Goal: Task Accomplishment & Management: Complete application form

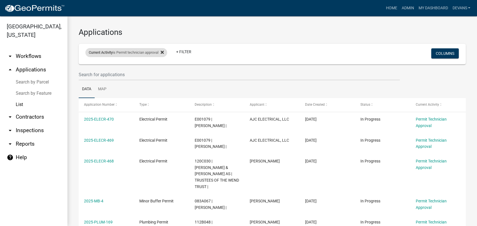
click at [164, 50] on icon at bounding box center [162, 52] width 3 height 4
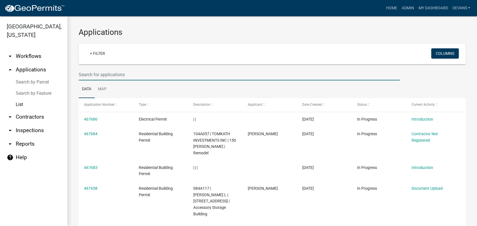
click at [97, 72] on input "text" at bounding box center [239, 75] width 321 height 12
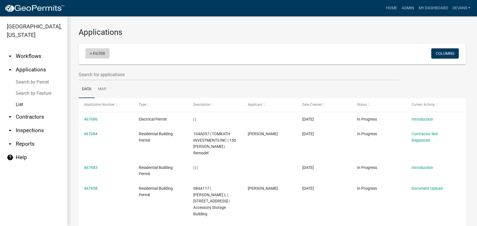
click at [98, 55] on link "+ Filter" at bounding box center [97, 53] width 24 height 10
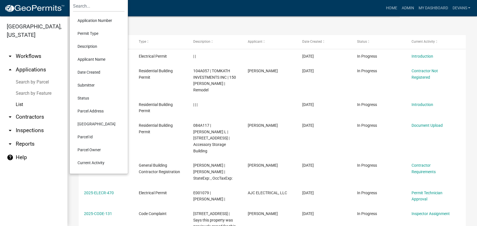
scroll to position [94, 0]
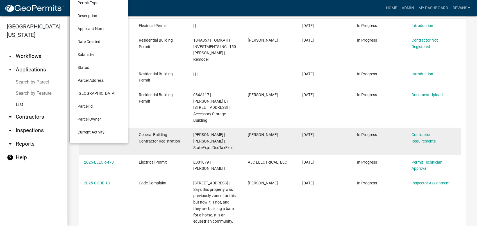
click at [101, 131] on li "Current Activity" at bounding box center [98, 132] width 51 height 13
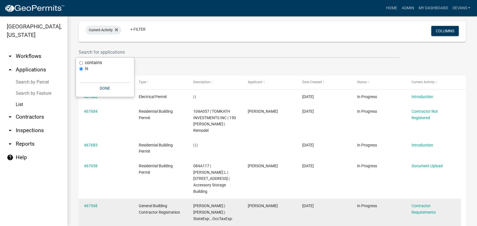
scroll to position [0, 0]
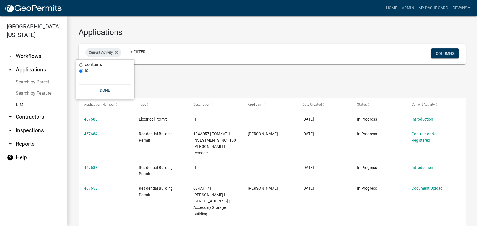
click at [87, 78] on input "text" at bounding box center [104, 80] width 51 height 12
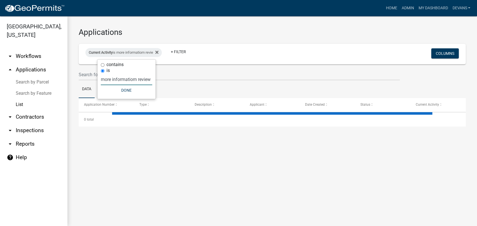
scroll to position [0, 1]
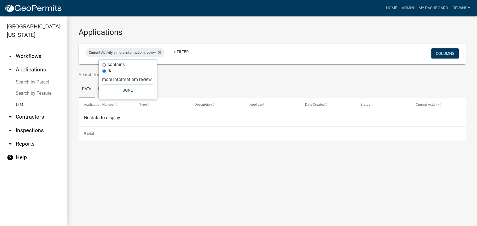
type input "more informatiom review"
click at [173, 68] on wm-filter-builder "Current Activity is more informatiom review + Filter Columns" at bounding box center [272, 62] width 387 height 37
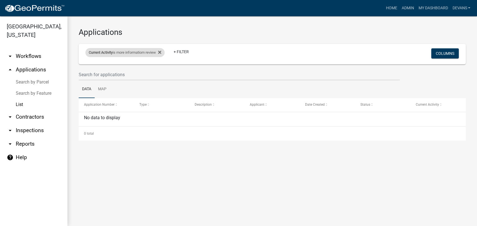
click at [147, 53] on div "Current Activity is more informatiom review" at bounding box center [124, 52] width 79 height 9
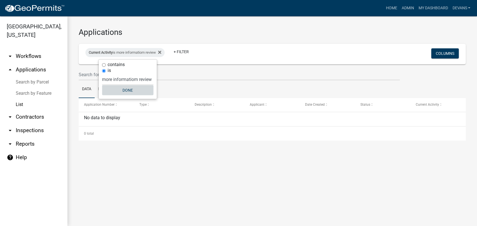
click at [129, 88] on button "Done" at bounding box center [127, 90] width 51 height 10
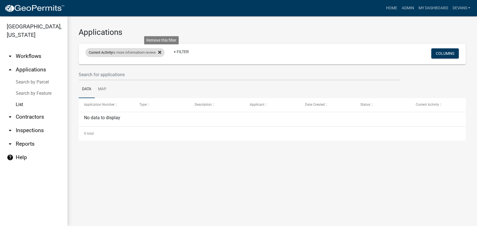
click at [161, 51] on fa-icon at bounding box center [158, 52] width 5 height 9
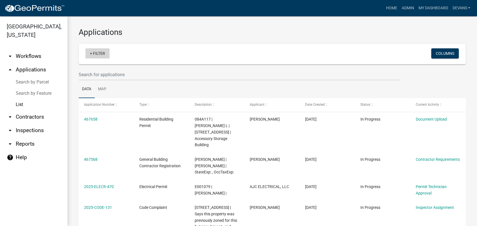
click at [100, 51] on link "+ Filter" at bounding box center [97, 53] width 24 height 10
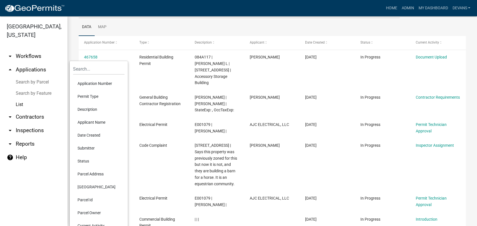
scroll to position [125, 0]
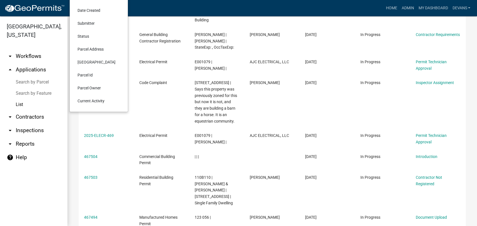
click at [95, 98] on li "Current Activity" at bounding box center [98, 100] width 51 height 13
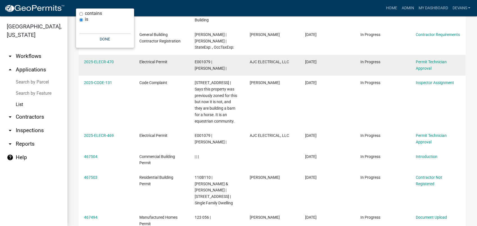
scroll to position [0, 0]
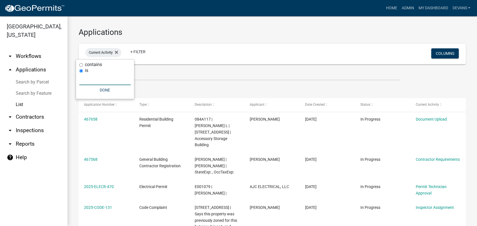
click at [89, 81] on input "text" at bounding box center [104, 80] width 51 height 12
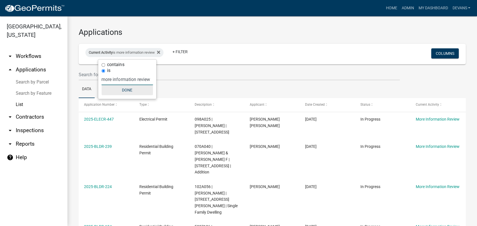
type input "more information review"
click at [121, 90] on button "Done" at bounding box center [126, 90] width 51 height 10
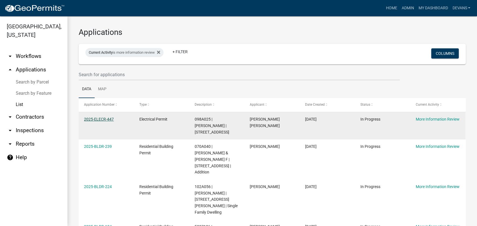
click at [103, 118] on link "2025-ELECR-447" at bounding box center [99, 119] width 30 height 4
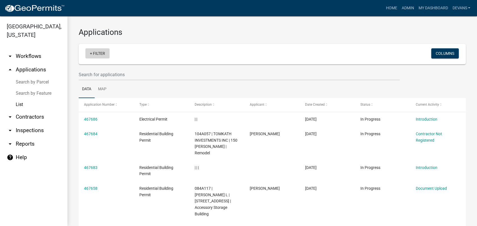
click at [101, 48] on link "+ Filter" at bounding box center [97, 53] width 24 height 10
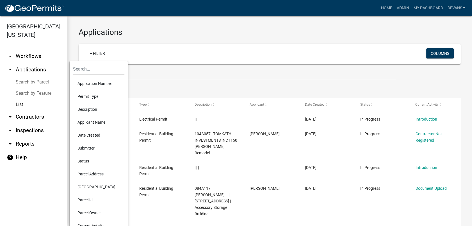
click at [84, 224] on li "Current Activity" at bounding box center [98, 225] width 51 height 13
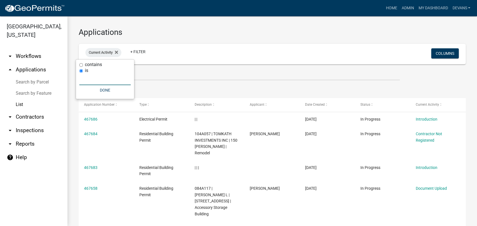
click at [91, 81] on input "text" at bounding box center [104, 80] width 51 height 12
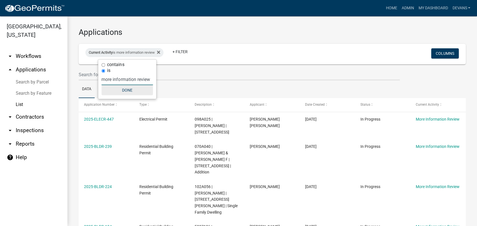
type input "more information review"
click at [128, 90] on button "Done" at bounding box center [126, 90] width 51 height 10
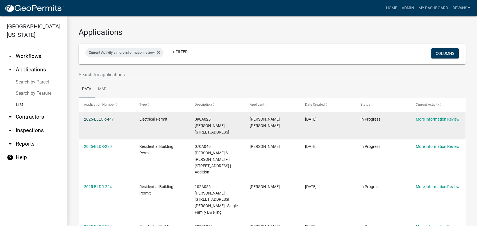
click at [94, 118] on link "2025-ELECR-447" at bounding box center [99, 119] width 30 height 4
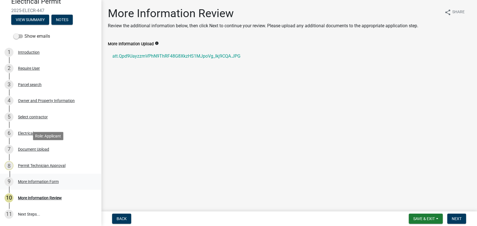
scroll to position [86, 0]
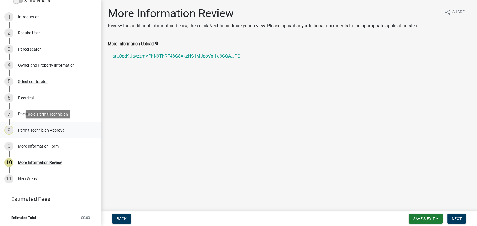
click at [33, 129] on div "Permit Technician Approval" at bounding box center [41, 130] width 47 height 4
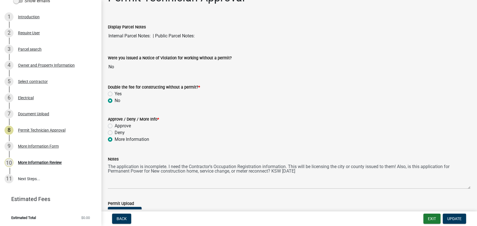
scroll to position [31, 0]
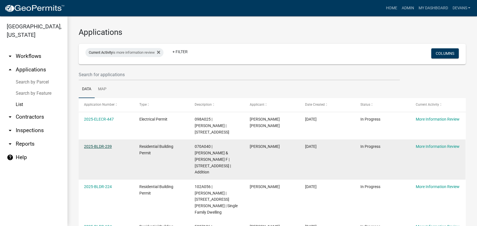
click at [104, 146] on link "2025-BLDR-239" at bounding box center [98, 146] width 28 height 4
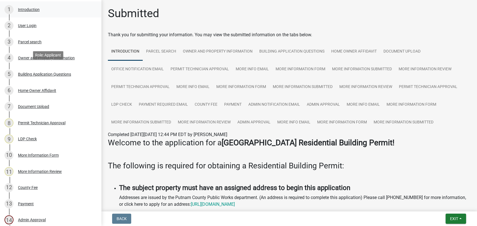
scroll to position [156, 0]
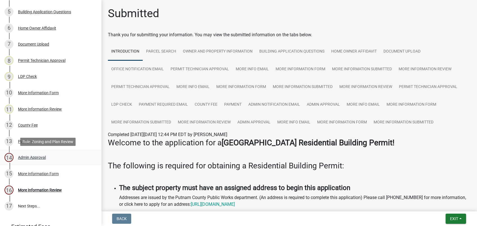
click at [33, 157] on div "Admin Approval" at bounding box center [32, 157] width 28 height 4
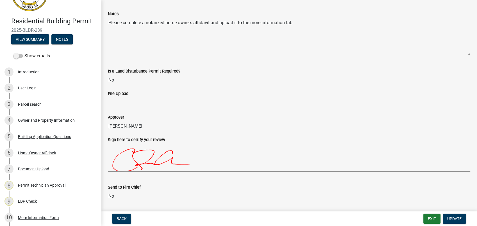
scroll to position [62, 0]
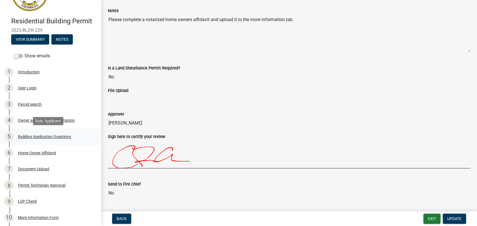
click at [36, 138] on div "Building Application Questions" at bounding box center [44, 137] width 53 height 4
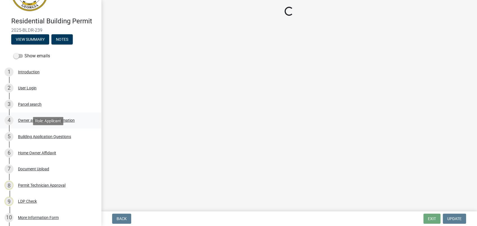
scroll to position [0, 0]
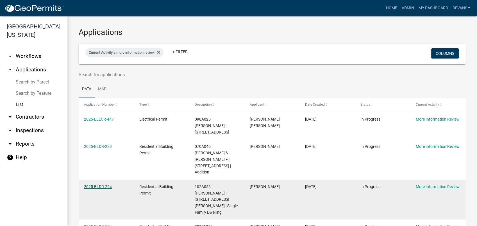
click at [96, 184] on link "2025-BLDR-224" at bounding box center [98, 186] width 28 height 4
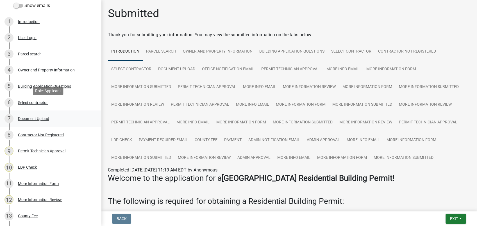
scroll to position [94, 0]
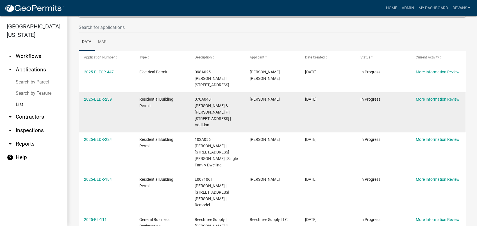
scroll to position [56, 0]
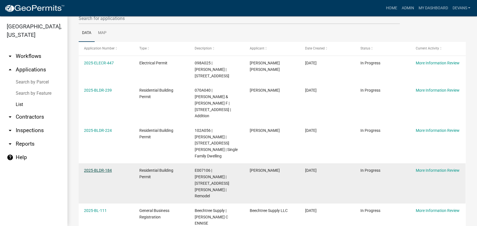
click at [94, 168] on link "2025-BLDR-184" at bounding box center [98, 170] width 28 height 4
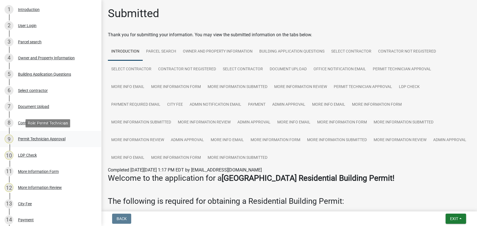
scroll to position [212, 0]
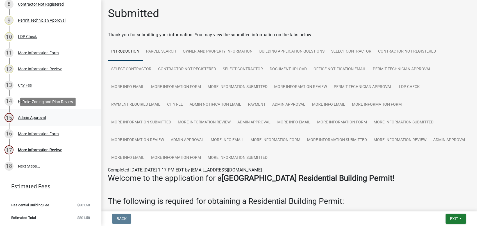
click at [31, 115] on div "Admin Approval" at bounding box center [32, 117] width 28 height 4
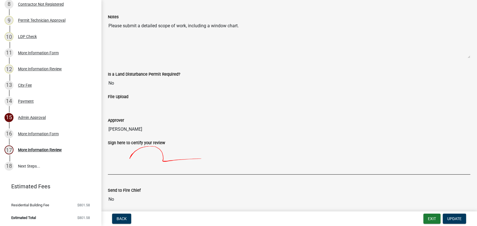
scroll to position [0, 0]
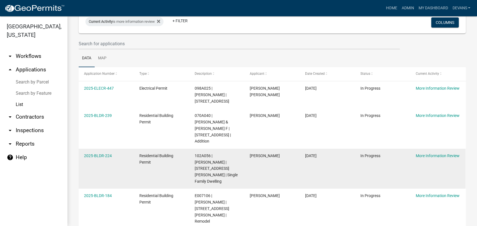
scroll to position [56, 0]
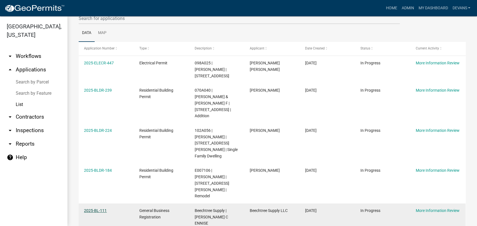
click at [96, 208] on link "2025-BL-111" at bounding box center [95, 210] width 23 height 4
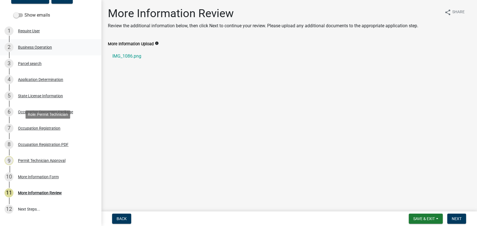
scroll to position [110, 0]
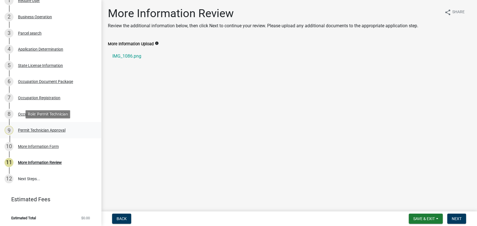
click at [35, 129] on div "Permit Technician Approval" at bounding box center [41, 130] width 47 height 4
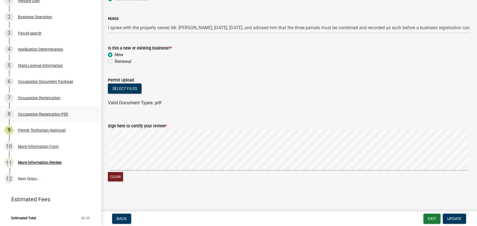
scroll to position [0, 0]
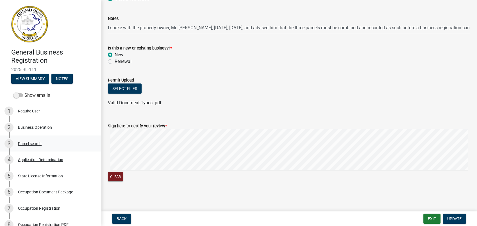
click at [38, 144] on div "Parcel search" at bounding box center [30, 144] width 24 height 4
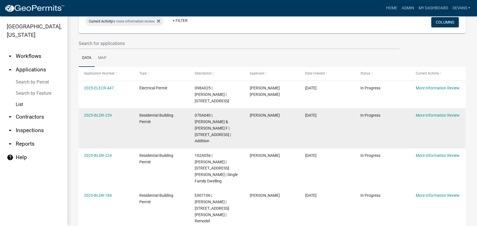
scroll to position [56, 0]
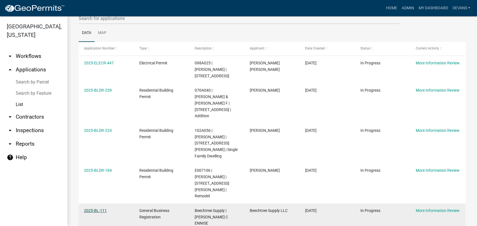
click at [97, 208] on link "2025-BL-111" at bounding box center [95, 210] width 23 height 4
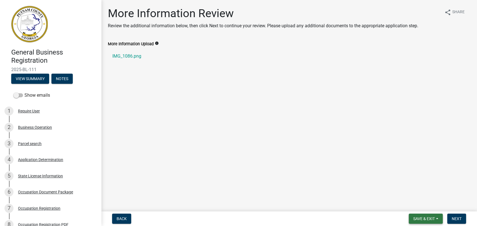
click at [417, 220] on span "Save & Exit" at bounding box center [424, 218] width 22 height 4
click at [423, 204] on button "Save & Exit" at bounding box center [420, 203] width 45 height 13
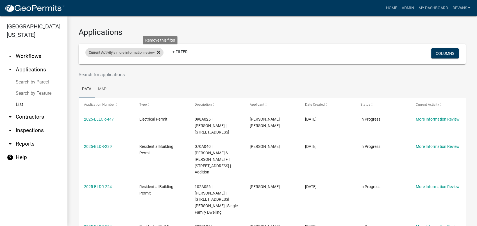
click at [159, 51] on fa-icon at bounding box center [157, 52] width 5 height 9
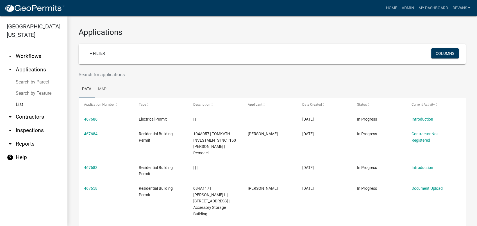
click at [19, 105] on link "List" at bounding box center [33, 104] width 67 height 11
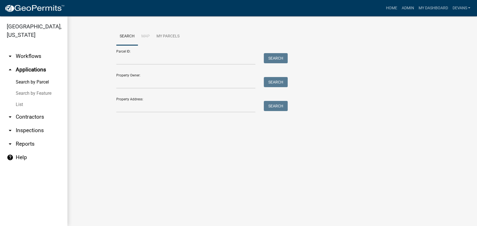
click at [29, 106] on link "List" at bounding box center [33, 104] width 67 height 11
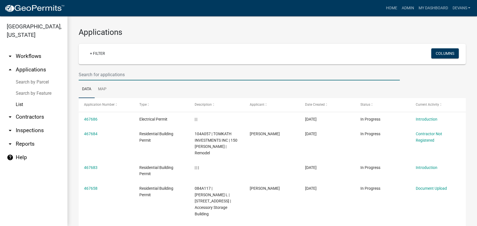
click at [92, 75] on input "text" at bounding box center [239, 75] width 321 height 12
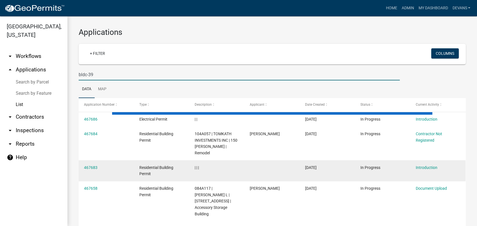
type input "bldc-39"
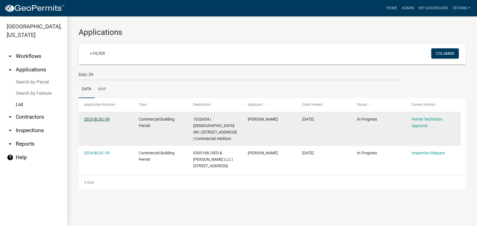
click at [91, 119] on link "2025-BLDC-39" at bounding box center [97, 119] width 26 height 4
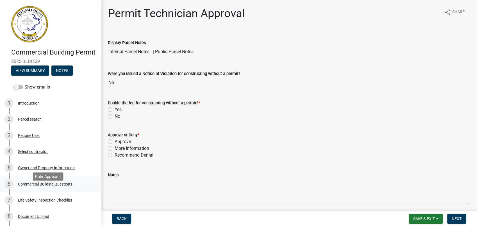
click at [45, 186] on div "Commercial Building Questions" at bounding box center [45, 184] width 54 height 4
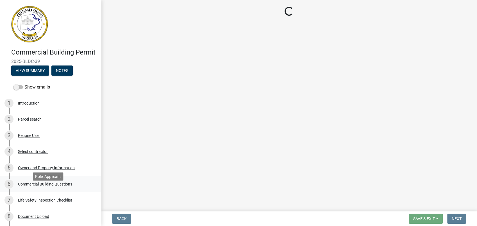
select select "155bde1f-a9b3-4c5e-98e9-3451148566a6"
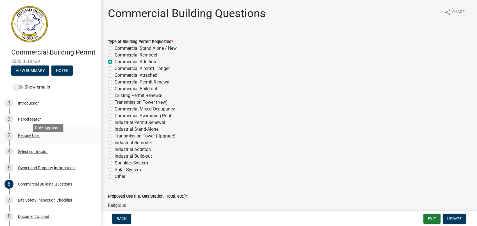
click at [31, 140] on div "3 Require User" at bounding box center [48, 135] width 88 height 9
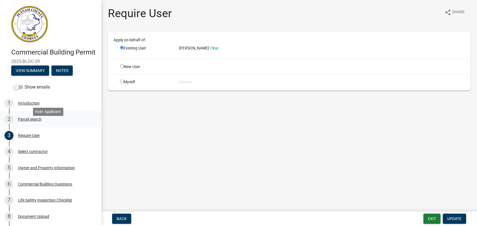
click at [40, 121] on div "Parcel search" at bounding box center [30, 119] width 24 height 4
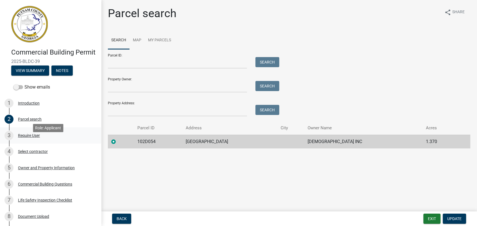
click at [25, 137] on div "Require User" at bounding box center [29, 135] width 22 height 4
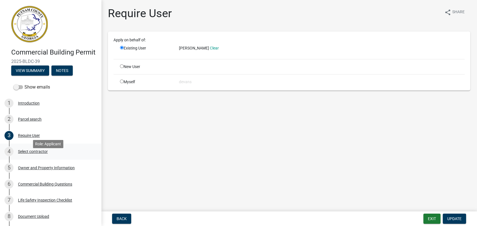
click at [33, 153] on div "Select contractor" at bounding box center [33, 151] width 30 height 4
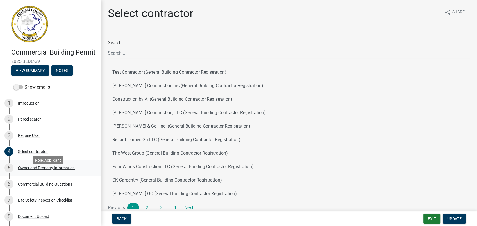
click at [45, 170] on div "Owner and Property Information" at bounding box center [46, 168] width 57 height 4
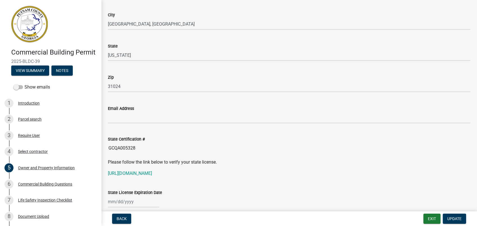
scroll to position [624, 0]
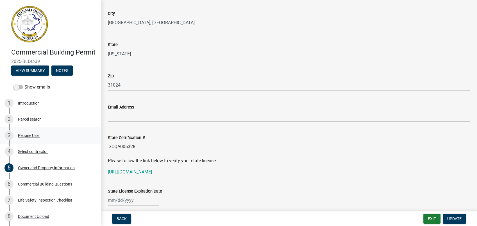
drag, startPoint x: 138, startPoint y: 145, endPoint x: 96, endPoint y: 145, distance: 41.9
click at [96, 145] on div "Commercial Building Permit 2025-BLDC-39 View Summary Notes Show emails 1 Introd…" at bounding box center [238, 113] width 477 height 226
drag, startPoint x: 96, startPoint y: 145, endPoint x: 116, endPoint y: 147, distance: 19.8
click at [433, 218] on button "Exit" at bounding box center [431, 218] width 17 height 10
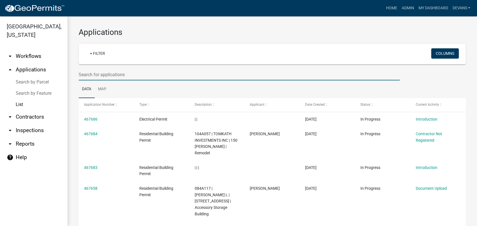
click at [95, 78] on input "text" at bounding box center [239, 75] width 321 height 12
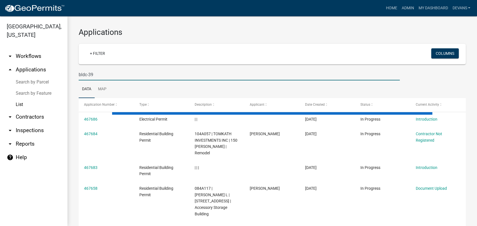
type input "bldc-39"
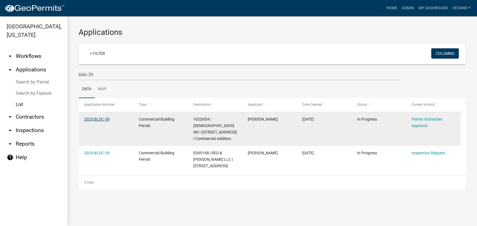
click at [90, 117] on link "2025-BLDC-39" at bounding box center [97, 119] width 26 height 4
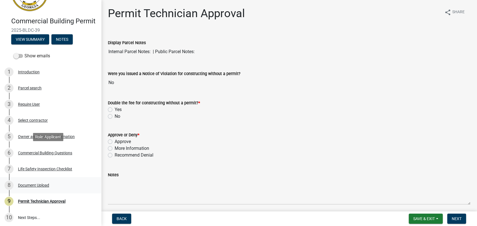
scroll to position [78, 0]
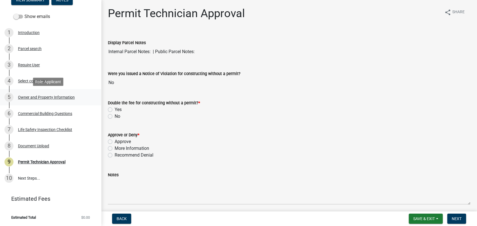
click at [36, 99] on div "Owner and Property Information" at bounding box center [46, 97] width 57 height 4
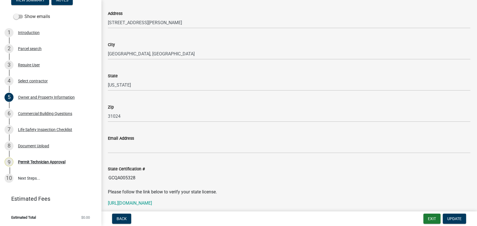
scroll to position [624, 0]
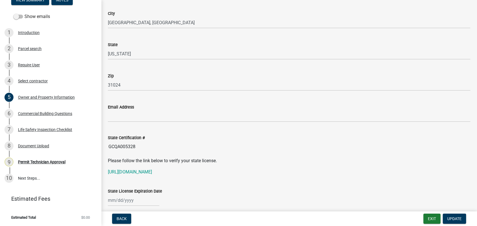
drag, startPoint x: 143, startPoint y: 145, endPoint x: 108, endPoint y: 144, distance: 35.4
click at [108, 144] on input "GCQA005328" at bounding box center [289, 146] width 362 height 11
drag, startPoint x: 108, startPoint y: 144, endPoint x: 115, endPoint y: 145, distance: 6.8
click at [138, 172] on link "https://verify.sos.ga.gov/verification/" at bounding box center [130, 171] width 44 height 5
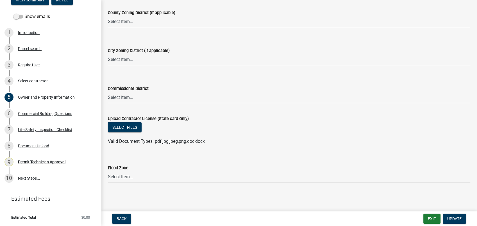
scroll to position [963, 0]
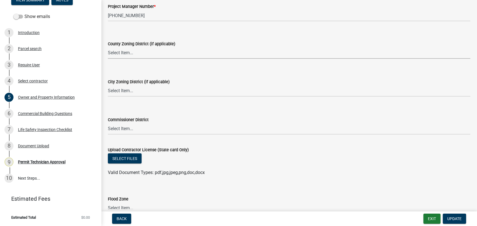
click at [117, 54] on select "Select Item... AG-1 R-1R R-1 R-2 MHP RM-1 RM-3 C-1 C-2 I-M PUD N/A" at bounding box center [289, 53] width 362 height 12
click at [108, 47] on select "Select Item... AG-1 R-1R R-1 R-2 MHP RM-1 RM-3 C-1 C-2 I-M PUD N/A" at bounding box center [289, 53] width 362 height 12
select select "a11fa51f-b34d-496b-ab35-5fd1b53a4648"
click at [123, 92] on select "Select Item... A-1 A-2 R-1 R-2 R-3 R-4 MHP C-1 C-2 I-1 I-2 DB FH H-P N/A" at bounding box center [289, 91] width 362 height 12
click at [108, 85] on select "Select Item... A-1 A-2 R-1 R-2 R-3 R-4 MHP C-1 C-2 I-1 I-2 DB FH H-P N/A" at bounding box center [289, 91] width 362 height 12
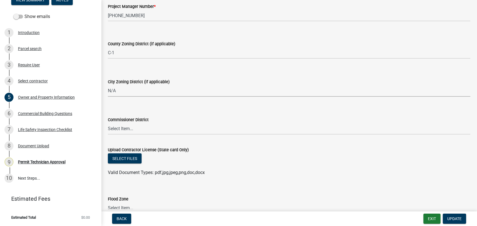
select select "83394b22-4a11-496c-8e5c-75ade2e72faf"
click at [117, 129] on select "Select Item... District 1 District 2 District 3 District 4" at bounding box center [289, 129] width 362 height 12
click at [108, 123] on select "Select Item... District 1 District 2 District 3 District 4" at bounding box center [289, 129] width 362 height 12
select select "469c5908-2854-42d5-89ed-bee7fc26529e"
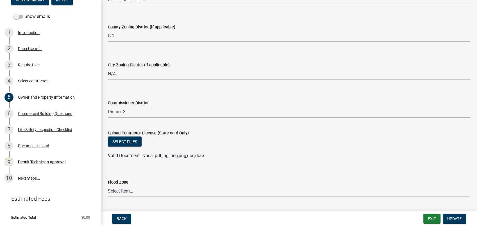
scroll to position [994, 0]
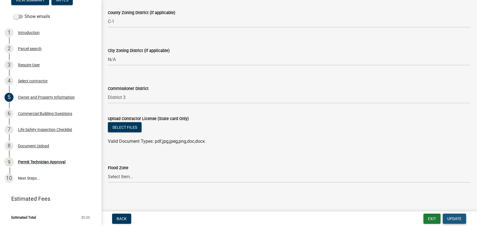
click at [453, 219] on span "Update" at bounding box center [454, 218] width 14 height 4
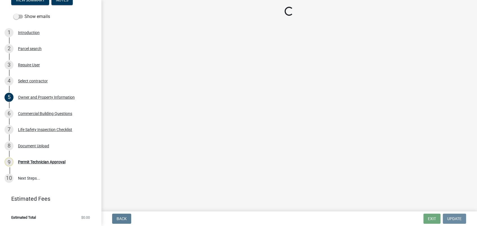
scroll to position [0, 0]
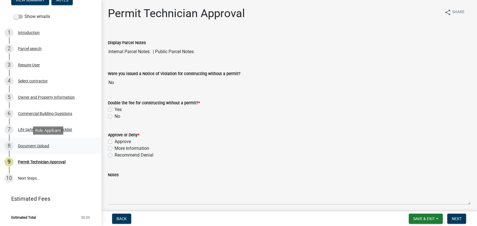
click at [40, 143] on div "8 Document Upload" at bounding box center [48, 145] width 88 height 9
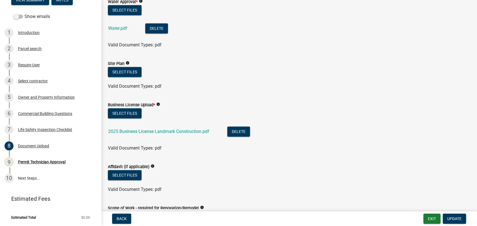
scroll to position [281, 0]
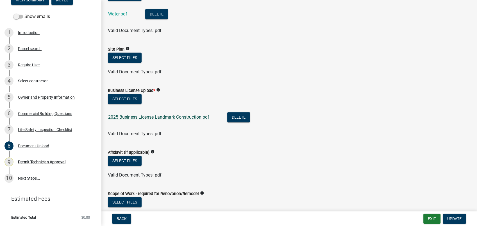
click at [145, 116] on link "2025 Business License Landmark Construction.pdf" at bounding box center [158, 116] width 101 height 5
click at [42, 111] on div "6 Commercial Building Questions" at bounding box center [48, 113] width 88 height 9
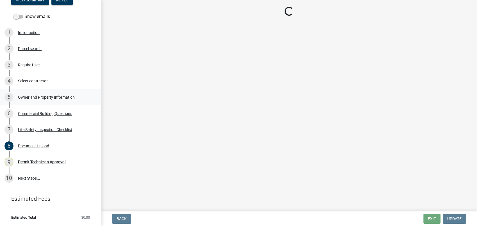
scroll to position [0, 0]
select select "155bde1f-a9b3-4c5e-98e9-3451148566a6"
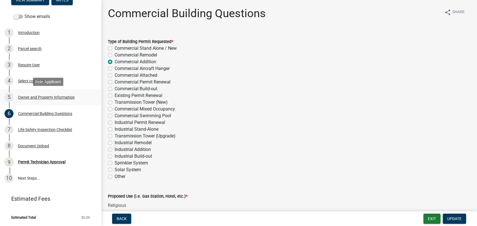
click at [54, 95] on div "Owner and Property Information" at bounding box center [46, 97] width 57 height 4
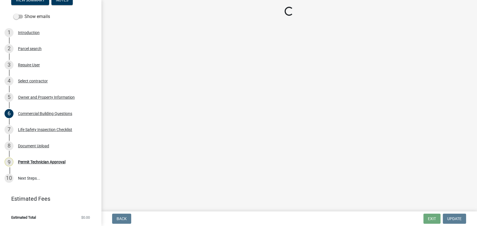
select select "a11fa51f-b34d-496b-ab35-5fd1b53a4648"
select select "83394b22-4a11-496c-8e5c-75ade2e72faf"
select select "469c5908-2854-42d5-89ed-bee7fc26529e"
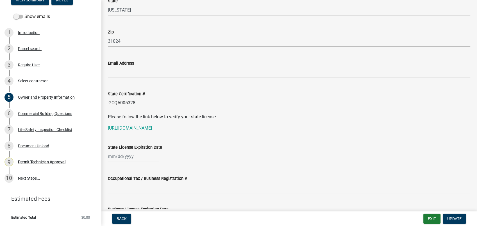
scroll to position [718, 0]
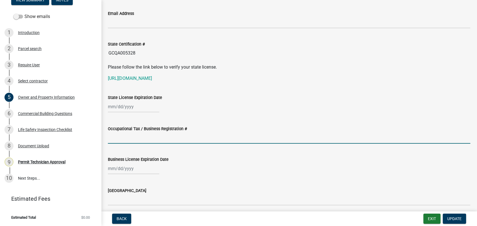
click at [133, 140] on input "Occupational Tax / Business Registration #" at bounding box center [289, 138] width 362 height 12
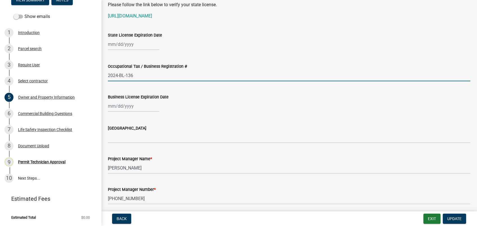
type input "2024-BL-136"
select select "8"
select select "2025"
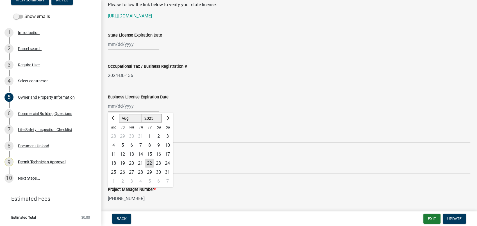
click at [141, 107] on input "Business License Expiration Date" at bounding box center [133, 106] width 51 height 12
click at [128, 107] on input "Business License Expiration Date" at bounding box center [133, 106] width 51 height 12
click at [115, 119] on button "Previous month" at bounding box center [113, 117] width 7 height 9
click at [135, 119] on select "Jan Feb Mar Apr May Jun Jul Aug Sep Oct Nov Dec" at bounding box center [130, 118] width 23 height 8
select select "12"
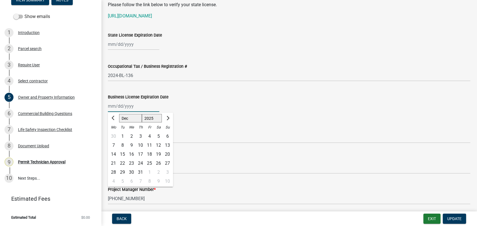
click at [119, 114] on select "Jan Feb Mar Apr May Jun Jul Aug Sep Oct Nov Dec" at bounding box center [130, 118] width 23 height 8
click at [131, 172] on div "31" at bounding box center [131, 171] width 9 height 9
type input "[DATE]"
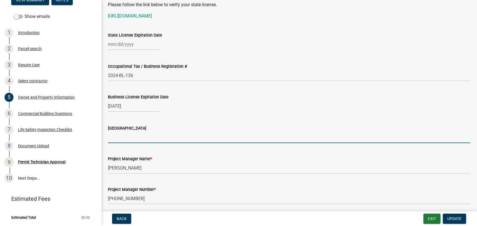
click at [110, 141] on input "[GEOGRAPHIC_DATA]" at bounding box center [289, 137] width 362 height 12
type input "[PERSON_NAME]"
click at [186, 129] on div "[GEOGRAPHIC_DATA]" at bounding box center [289, 128] width 362 height 7
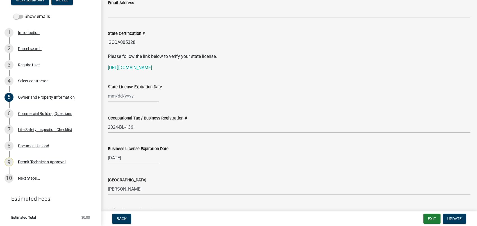
scroll to position [718, 0]
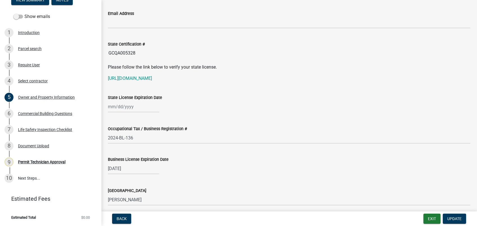
select select "8"
select select "2025"
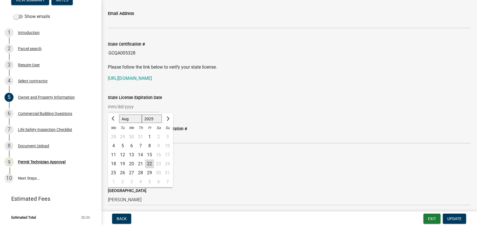
click at [129, 103] on div "Jan Feb Mar Apr May Jun Jul Aug Sep Oct Nov Dec 1525 1526 1527 1528 1529 1530 1…" at bounding box center [133, 107] width 51 height 12
click at [113, 119] on span "Previous month" at bounding box center [113, 118] width 4 height 4
click at [114, 118] on span "Previous month" at bounding box center [113, 118] width 4 height 4
select select "6"
click at [154, 118] on select "1525 1526 1527 1528 1529 1530 1531 1532 1533 1534 1535 1536 1537 1538 1539 1540…" at bounding box center [152, 118] width 20 height 8
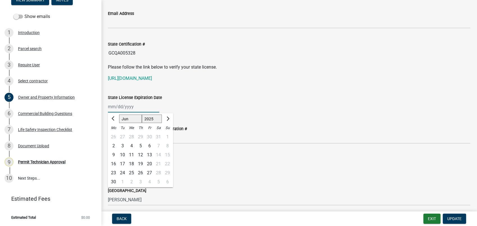
select select "2026"
click at [142, 114] on select "1525 1526 1527 1528 1529 1530 1531 1532 1533 1534 1535 1536 1537 1538 1539 1540…" at bounding box center [152, 118] width 20 height 8
click at [120, 172] on div "30" at bounding box center [122, 172] width 9 height 9
type input "[DATE]"
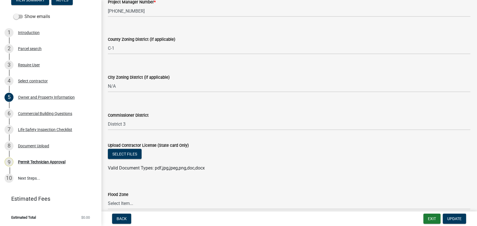
scroll to position [994, 0]
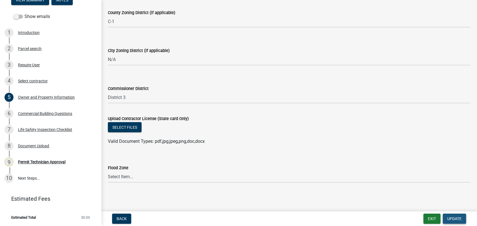
click at [450, 220] on span "Update" at bounding box center [454, 218] width 14 height 4
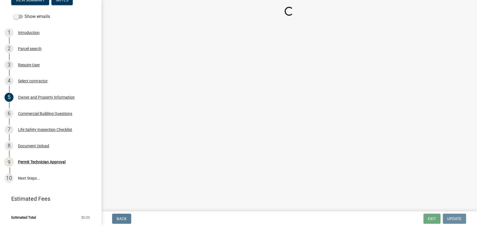
scroll to position [0, 0]
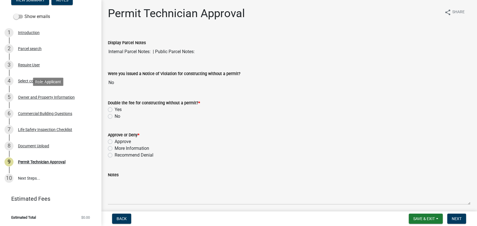
click at [43, 98] on div "Owner and Property Information" at bounding box center [46, 97] width 57 height 4
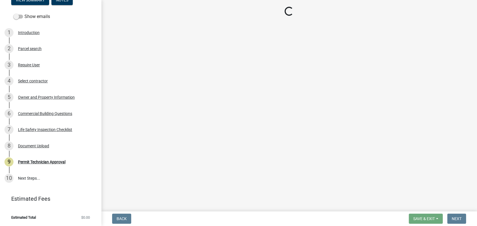
select select "a11fa51f-b34d-496b-ab35-5fd1b53a4648"
select select "83394b22-4a11-496c-8e5c-75ade2e72faf"
select select "469c5908-2854-42d5-89ed-bee7fc26529e"
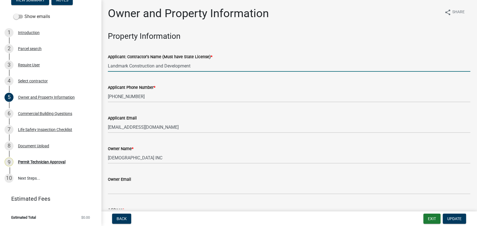
click at [200, 65] on input "Landmark Construction and Development" at bounding box center [289, 66] width 362 height 12
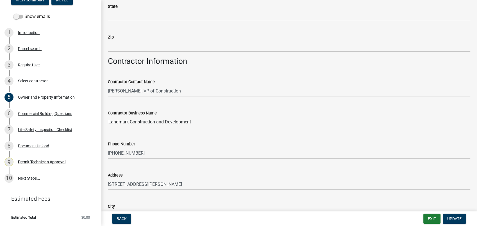
scroll to position [468, 0]
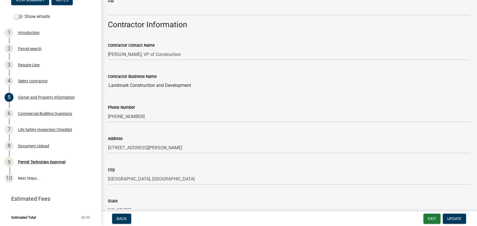
type input "Landmark Construction and Development (Brandon Burgess)"
drag, startPoint x: 185, startPoint y: 70, endPoint x: 180, endPoint y: 92, distance: 23.0
click at [183, 87] on div "Contractor Business Name Landmark Construction and Development" at bounding box center [289, 78] width 362 height 26
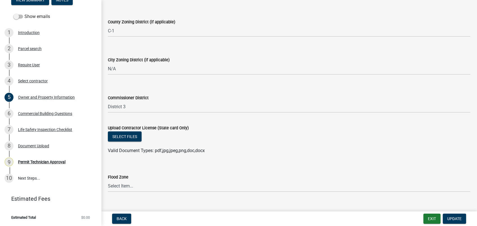
scroll to position [994, 0]
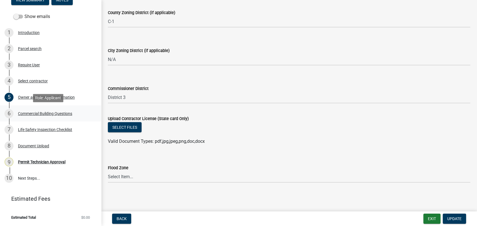
click at [46, 112] on div "Commercial Building Questions" at bounding box center [45, 113] width 54 height 4
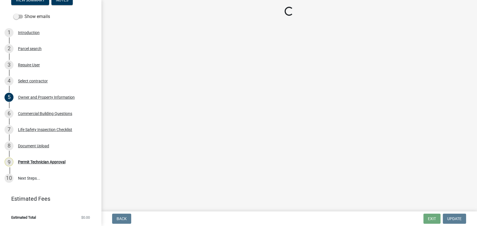
select select "155bde1f-a9b3-4c5e-98e9-3451148566a6"
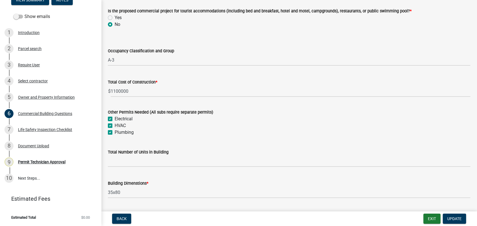
scroll to position [218, 0]
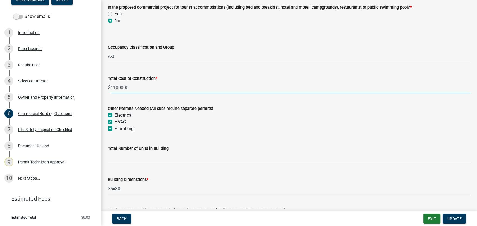
click at [123, 88] on input "1100000" at bounding box center [290, 88] width 359 height 12
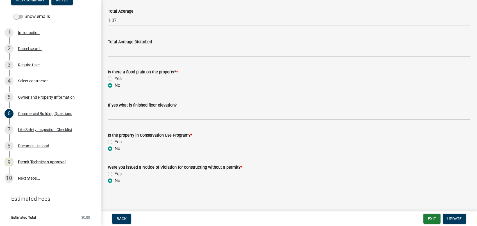
scroll to position [1862, 0]
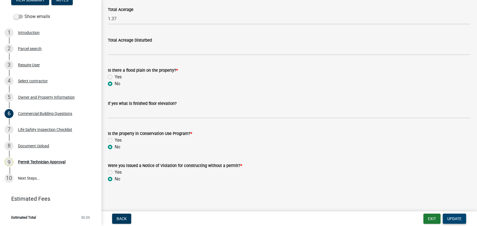
click at [450, 218] on span "Update" at bounding box center [454, 218] width 14 height 4
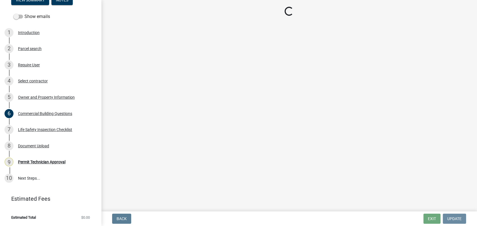
scroll to position [0, 0]
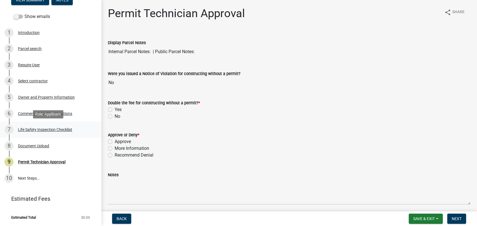
click at [48, 129] on div "Life Safety Inspection Checklist" at bounding box center [45, 130] width 54 height 4
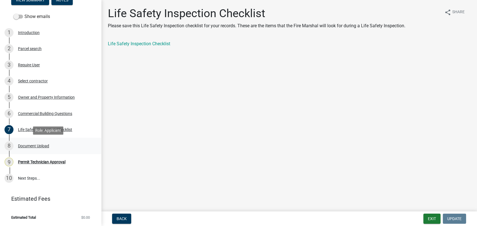
click at [43, 145] on div "Document Upload" at bounding box center [33, 146] width 31 height 4
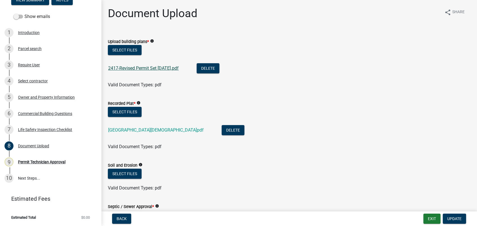
click at [138, 67] on link "2417-Revised Permit Set 07-09-25.pdf" at bounding box center [143, 67] width 70 height 5
click at [138, 131] on link "Lakepoint Church Plat.pdf" at bounding box center [155, 129] width 95 height 5
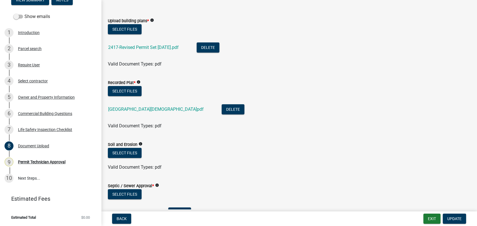
scroll to position [62, 0]
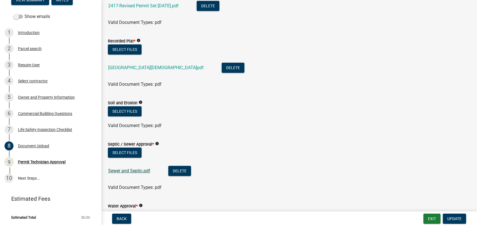
click at [132, 171] on link "Sewer and Septic.pdf" at bounding box center [129, 170] width 42 height 5
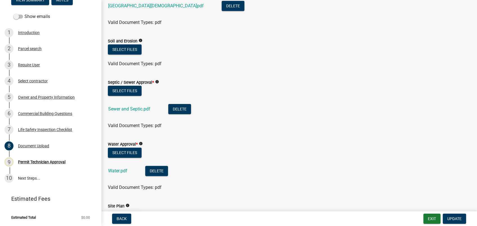
scroll to position [125, 0]
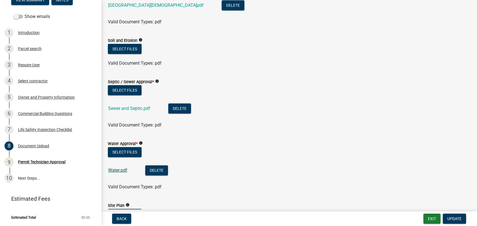
click at [118, 169] on link "Water.pdf" at bounding box center [117, 169] width 19 height 5
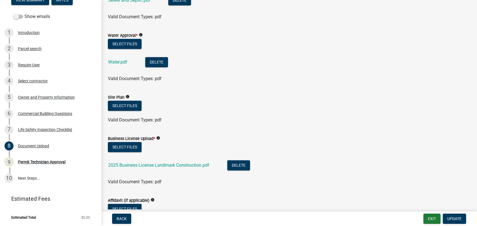
scroll to position [249, 0]
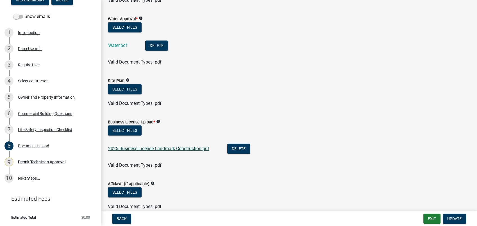
click at [161, 148] on link "2025 Business License Landmark Construction.pdf" at bounding box center [158, 148] width 101 height 5
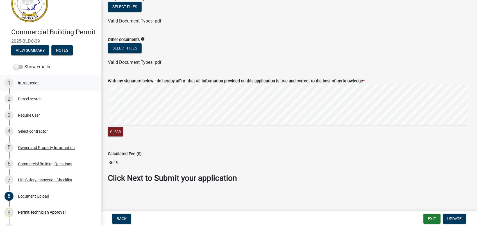
scroll to position [0, 0]
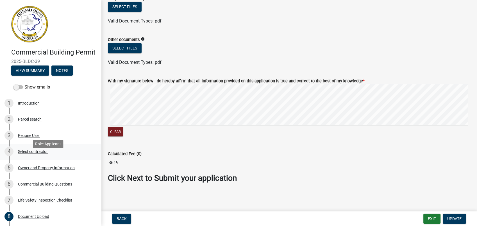
click at [42, 153] on div "Select contractor" at bounding box center [33, 151] width 30 height 4
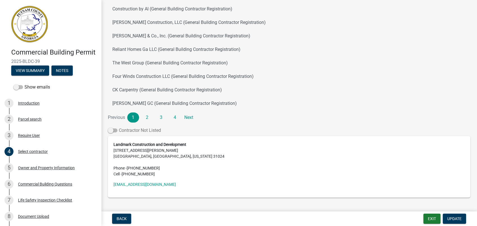
scroll to position [94, 0]
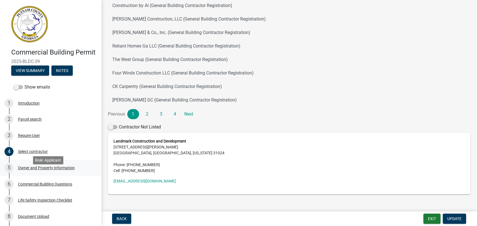
click at [60, 170] on div "Owner and Property Information" at bounding box center [46, 168] width 57 height 4
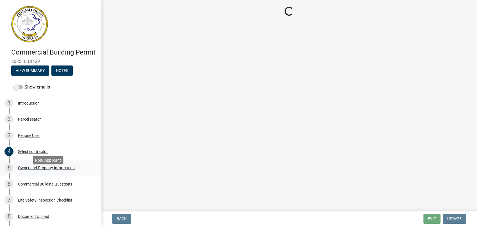
select select "a11fa51f-b34d-496b-ab35-5fd1b53a4648"
select select "83394b22-4a11-496c-8e5c-75ade2e72faf"
select select "469c5908-2854-42d5-89ed-bee7fc26529e"
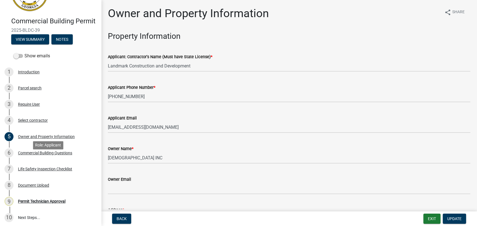
click at [47, 155] on div "Commercial Building Questions" at bounding box center [45, 153] width 54 height 4
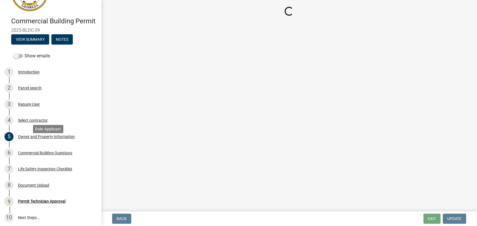
select select "155bde1f-a9b3-4c5e-98e9-3451148566a6"
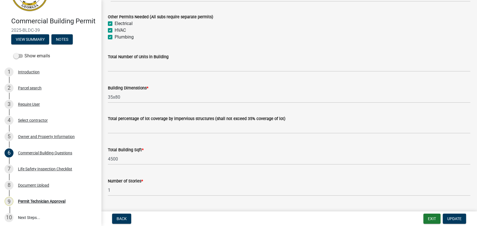
scroll to position [312, 0]
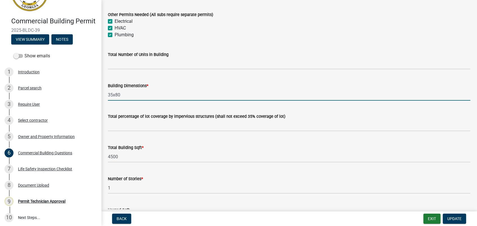
click at [130, 98] on input "35x80" at bounding box center [289, 95] width 362 height 12
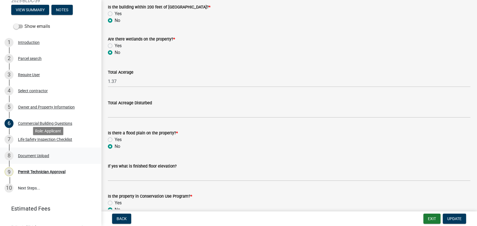
scroll to position [78, 0]
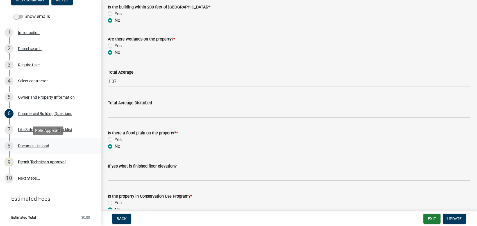
click at [45, 144] on div "Document Upload" at bounding box center [33, 146] width 31 height 4
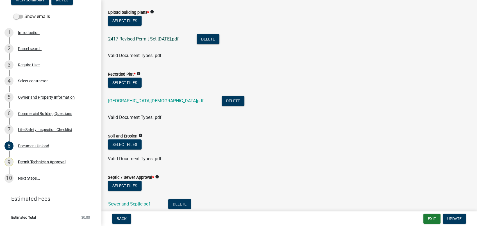
scroll to position [0, 0]
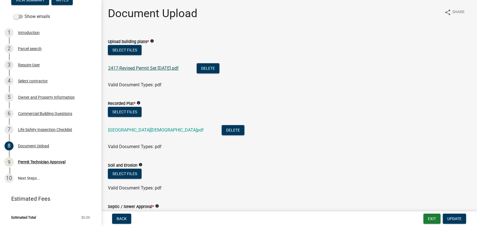
click at [144, 67] on link "2417-Revised Permit Set 07-09-25.pdf" at bounding box center [143, 67] width 70 height 5
click at [134, 129] on link "Lakepoint Church Plat.pdf" at bounding box center [155, 129] width 95 height 5
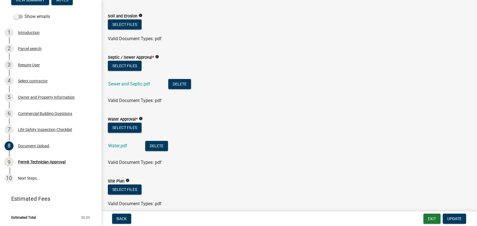
scroll to position [156, 0]
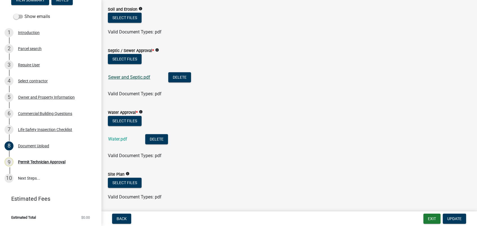
click at [132, 78] on link "Sewer and Septic.pdf" at bounding box center [129, 76] width 42 height 5
click at [44, 97] on div "Owner and Property Information" at bounding box center [46, 97] width 57 height 4
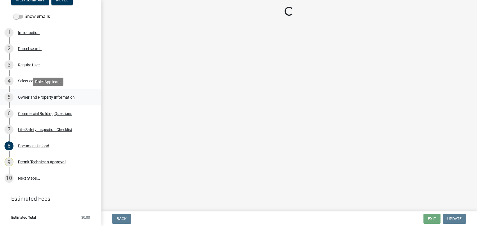
scroll to position [0, 0]
select select "a11fa51f-b34d-496b-ab35-5fd1b53a4648"
select select "83394b22-4a11-496c-8e5c-75ade2e72faf"
select select "469c5908-2854-42d5-89ed-bee7fc26529e"
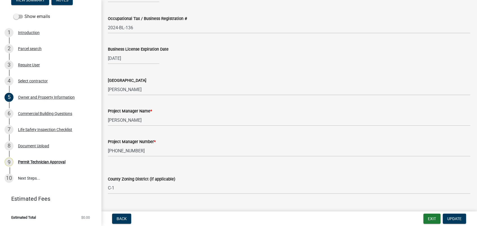
scroll to position [843, 0]
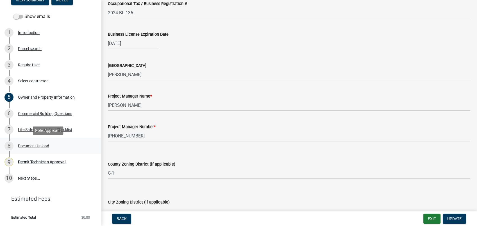
click at [16, 144] on div "8 Document Upload" at bounding box center [48, 145] width 88 height 9
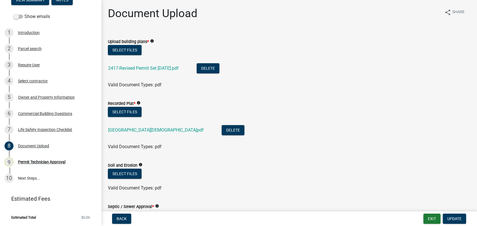
scroll to position [94, 0]
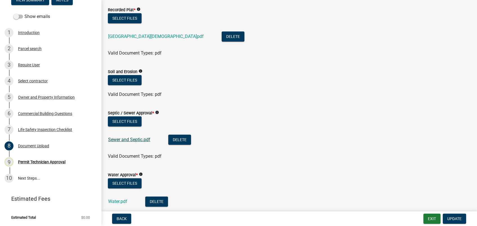
click at [126, 139] on link "Sewer and Septic.pdf" at bounding box center [129, 139] width 42 height 5
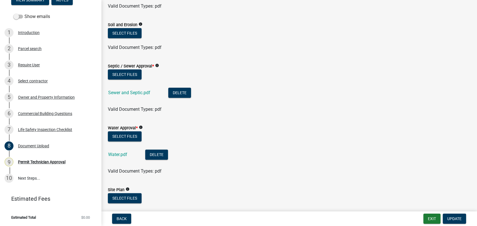
scroll to position [249, 0]
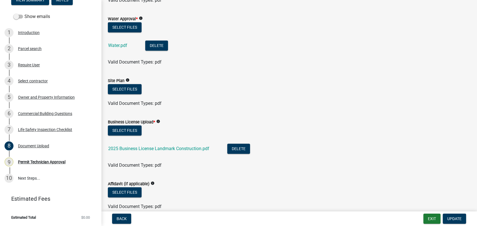
click at [118, 42] on div "Water.pdf" at bounding box center [122, 46] width 28 height 12
click at [118, 46] on link "Water.pdf" at bounding box center [117, 45] width 19 height 5
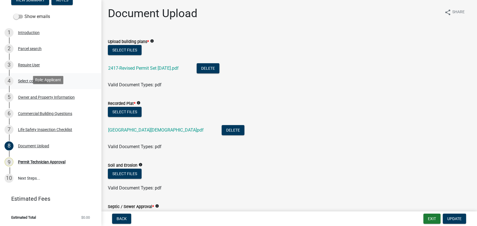
scroll to position [0, 0]
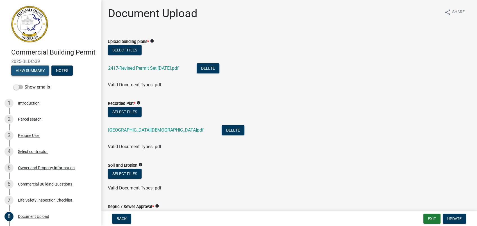
click at [27, 76] on button "View Summary" at bounding box center [30, 70] width 38 height 10
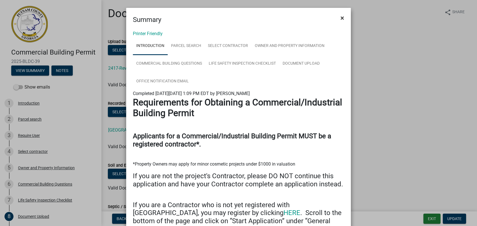
click at [338, 18] on button "×" at bounding box center [342, 18] width 13 height 16
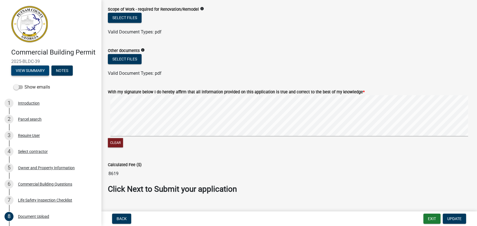
scroll to position [476, 0]
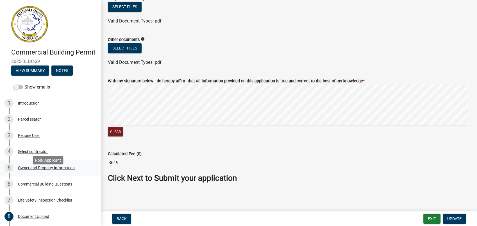
click at [54, 170] on div "Owner and Property Information" at bounding box center [46, 168] width 57 height 4
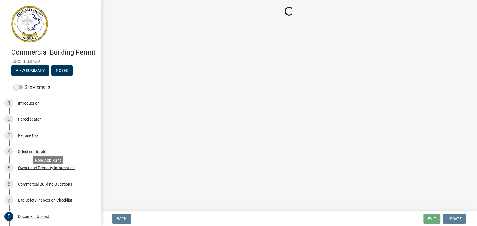
scroll to position [0, 0]
select select "a11fa51f-b34d-496b-ab35-5fd1b53a4648"
select select "83394b22-4a11-496c-8e5c-75ade2e72faf"
select select "469c5908-2854-42d5-89ed-bee7fc26529e"
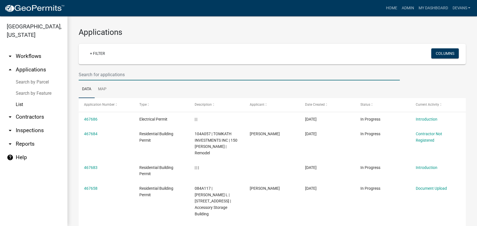
click at [95, 76] on input "text" at bounding box center [239, 75] width 321 height 12
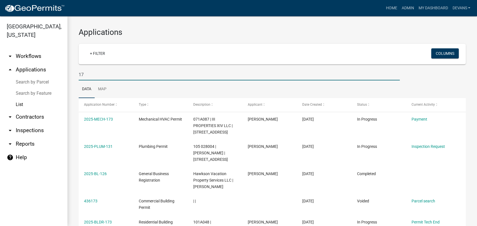
type input "1"
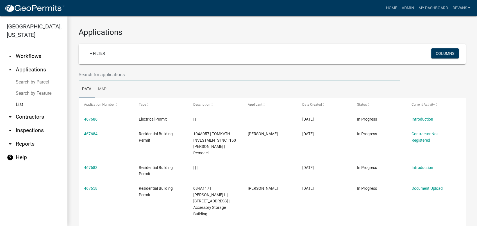
click at [128, 72] on input "text" at bounding box center [239, 75] width 321 height 12
click at [30, 69] on link "arrow_drop_up Applications" at bounding box center [33, 69] width 67 height 13
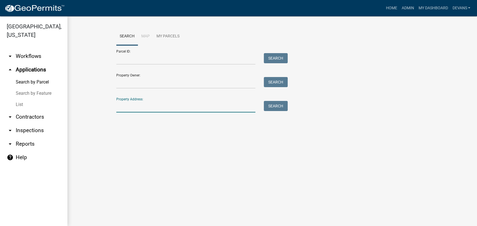
click at [133, 110] on input "Property Address:" at bounding box center [185, 107] width 139 height 12
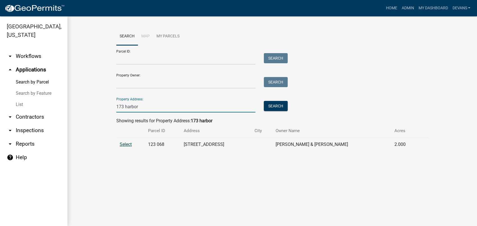
type input "173 harbor"
click at [124, 144] on span "Select" at bounding box center [126, 144] width 12 height 5
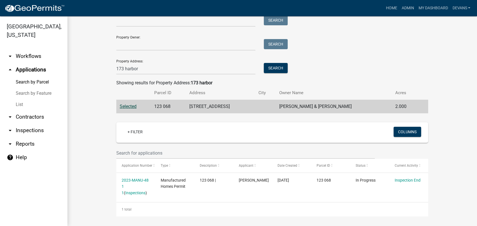
scroll to position [39, 0]
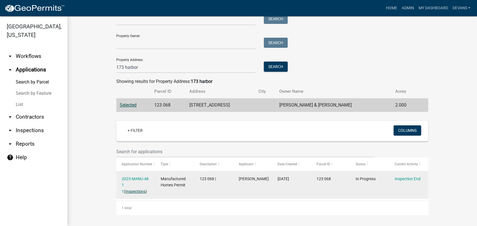
click at [128, 192] on link "Inspections" at bounding box center [135, 191] width 20 height 4
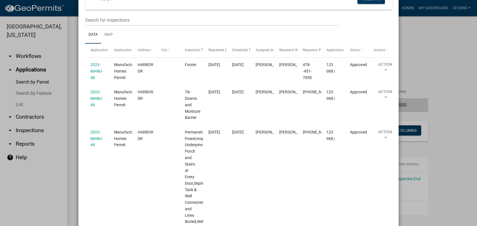
scroll to position [0, 0]
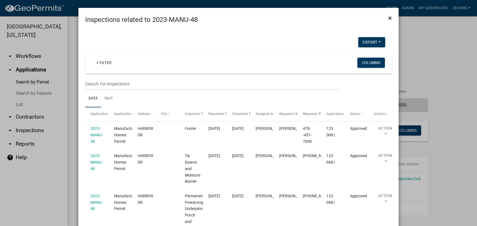
click at [389, 18] on span "×" at bounding box center [390, 18] width 4 height 8
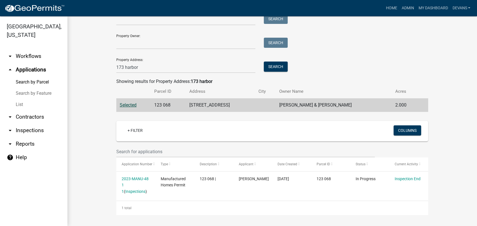
drag, startPoint x: 20, startPoint y: 106, endPoint x: 23, endPoint y: 87, distance: 18.6
click at [20, 105] on link "List" at bounding box center [33, 104] width 67 height 11
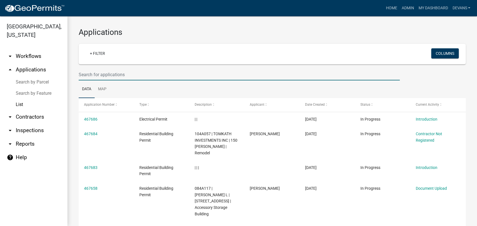
click at [95, 76] on input "text" at bounding box center [239, 75] width 321 height 12
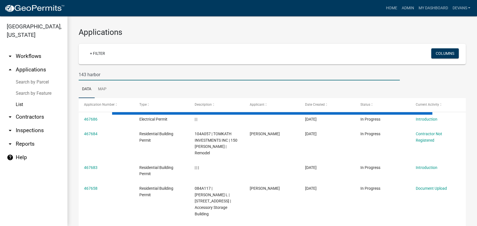
type input "143 harbor"
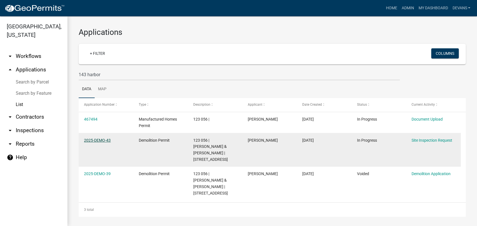
click at [92, 138] on link "2025-DEMO-43" at bounding box center [97, 140] width 27 height 4
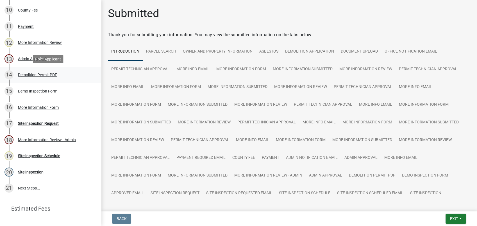
scroll to position [261, 0]
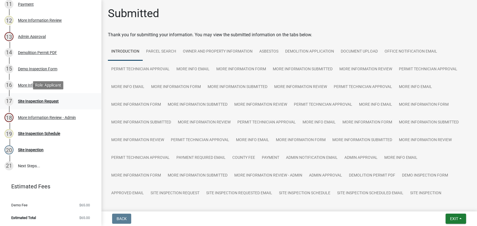
click at [35, 101] on div "Site Inspection Request" at bounding box center [38, 101] width 41 height 4
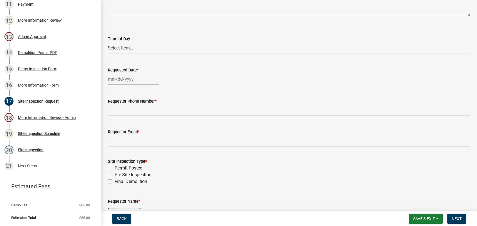
scroll to position [89, 0]
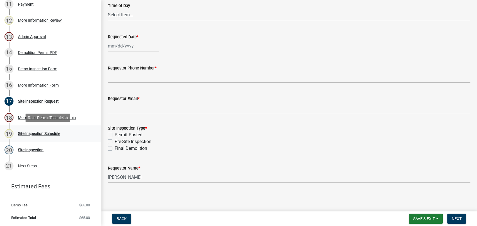
click at [40, 132] on div "Site Inspection Schedule" at bounding box center [39, 133] width 42 height 4
click at [38, 115] on div "More Information Review - Admin" at bounding box center [47, 117] width 58 height 4
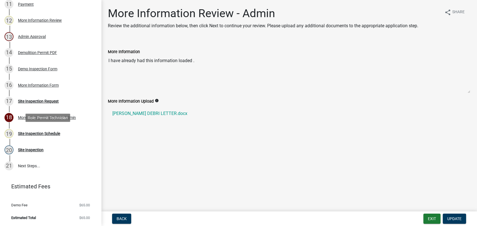
click at [35, 134] on div "Site Inspection Schedule" at bounding box center [39, 133] width 42 height 4
click at [34, 87] on div "16 More Information Form" at bounding box center [48, 85] width 88 height 9
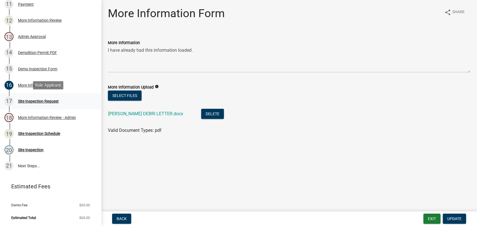
click at [47, 101] on div "Site Inspection Request" at bounding box center [38, 101] width 41 height 4
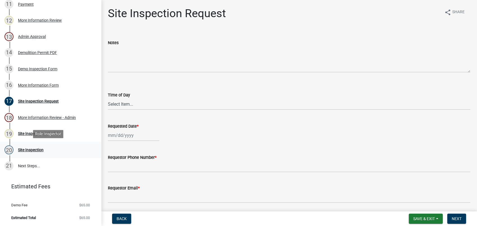
click at [35, 148] on div "Site Inspection" at bounding box center [31, 150] width 26 height 4
click at [34, 85] on div "More Information Form" at bounding box center [38, 85] width 41 height 4
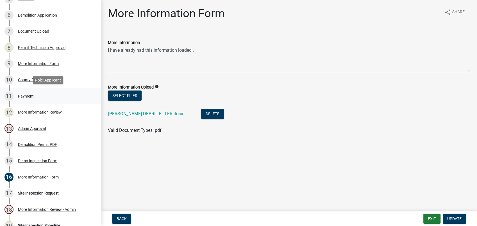
scroll to position [198, 0]
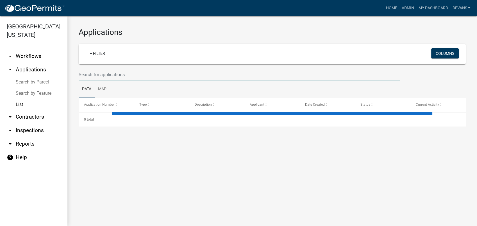
click at [110, 72] on input "text" at bounding box center [239, 75] width 321 height 12
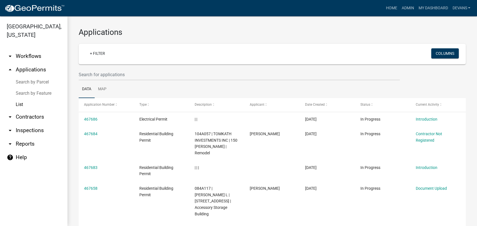
click at [34, 67] on link "arrow_drop_up Applications" at bounding box center [33, 69] width 67 height 13
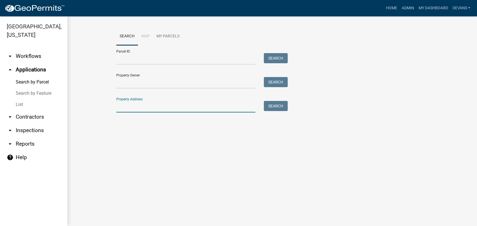
click at [126, 104] on input "Property Address:" at bounding box center [185, 107] width 139 height 12
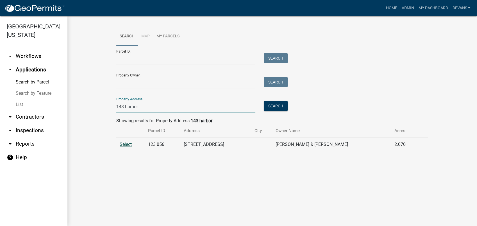
type input "143 harbor"
click at [126, 142] on span "Select" at bounding box center [126, 144] width 12 height 5
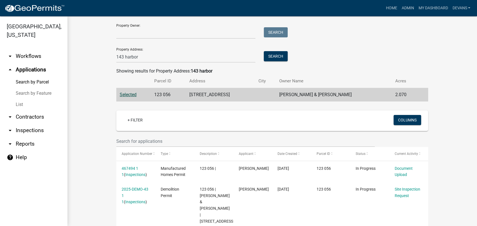
scroll to position [67, 0]
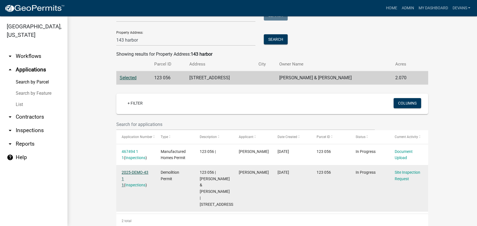
click at [136, 173] on link "2025-DEMO-43 1 1" at bounding box center [135, 178] width 27 height 17
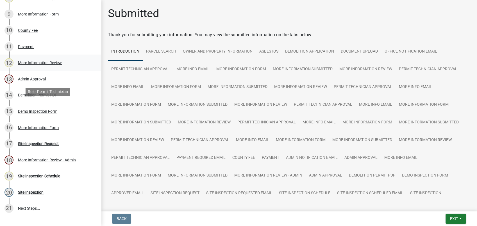
scroll to position [249, 0]
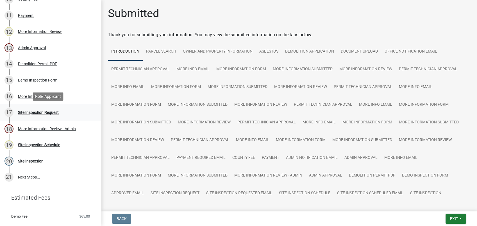
click at [44, 112] on div "Site Inspection Request" at bounding box center [38, 112] width 41 height 4
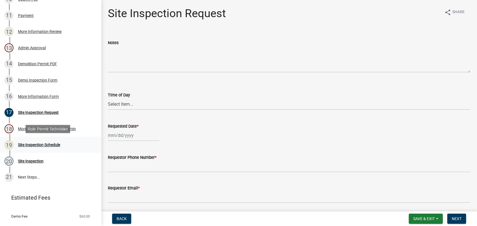
click at [45, 144] on div "Site Inspection Schedule" at bounding box center [39, 145] width 42 height 4
click at [39, 110] on div "Site Inspection Request" at bounding box center [38, 112] width 41 height 4
click at [126, 104] on select "Select Item... AM PM" at bounding box center [289, 104] width 362 height 12
click at [190, 136] on div at bounding box center [289, 135] width 362 height 12
click at [114, 137] on input "Requested Date *" at bounding box center [133, 135] width 51 height 12
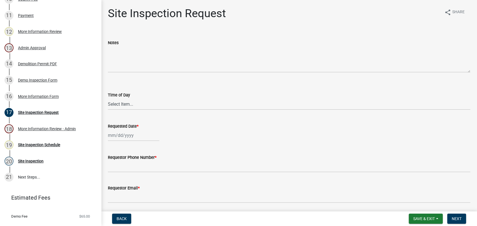
select select "8"
select select "2025"
click at [148, 105] on div "22" at bounding box center [149, 105] width 9 height 9
type input "[DATE]"
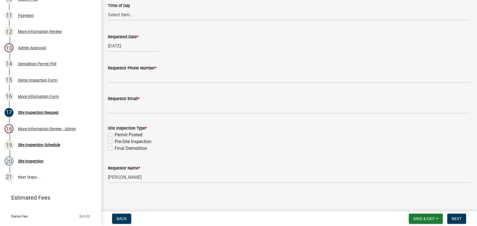
click at [115, 141] on label "Pre-Site Inspection" at bounding box center [133, 141] width 37 height 7
click at [115, 141] on input "Pre-Site Inspection" at bounding box center [117, 140] width 4 height 4
checkbox input "true"
checkbox input "false"
checkbox input "true"
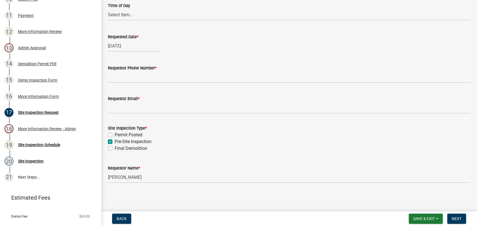
checkbox input "false"
click at [44, 78] on div "Demo Inspection Form" at bounding box center [37, 80] width 39 height 4
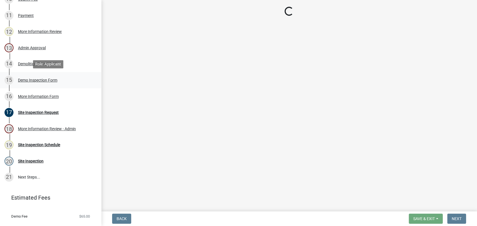
scroll to position [0, 0]
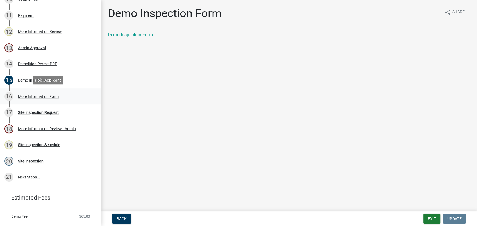
click at [29, 96] on div "More Information Form" at bounding box center [38, 96] width 41 height 4
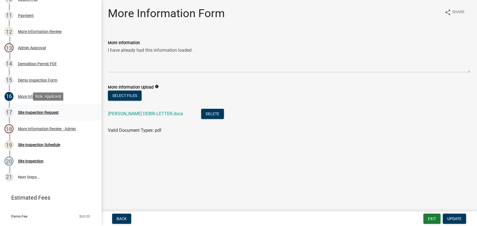
click at [43, 111] on div "Site Inspection Request" at bounding box center [38, 112] width 41 height 4
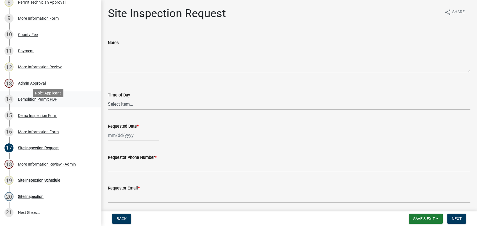
scroll to position [187, 0]
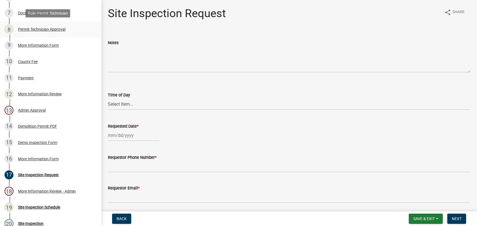
drag, startPoint x: 40, startPoint y: 28, endPoint x: 51, endPoint y: 30, distance: 10.9
click at [47, 29] on div "Permit Technician Approval" at bounding box center [41, 29] width 47 height 4
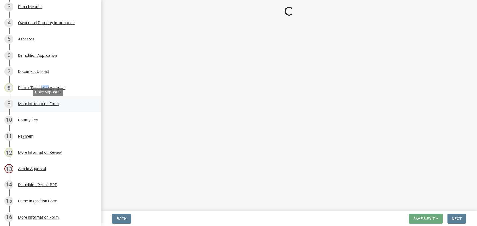
scroll to position [125, 0]
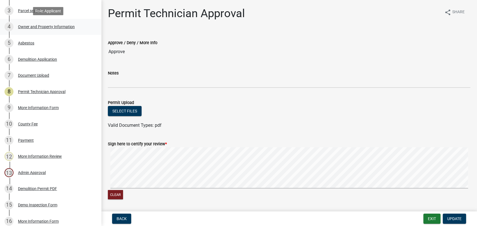
click at [45, 27] on div "Owner and Property Information" at bounding box center [46, 27] width 57 height 4
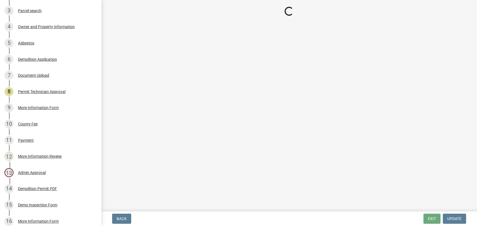
select select "34fe85c2-5f76-4343-b6bb-8ca387e0bed7"
select select "83394b22-4a11-496c-8e5c-75ade2e72faf"
select select "469c5908-2854-42d5-89ed-bee7fc26529e"
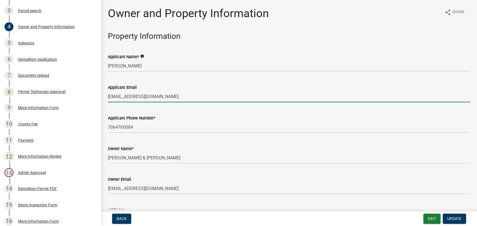
drag, startPoint x: 167, startPoint y: 97, endPoint x: 109, endPoint y: 94, distance: 58.5
click at [109, 94] on input "melindawilkie@bellsouth.net" at bounding box center [289, 97] width 362 height 12
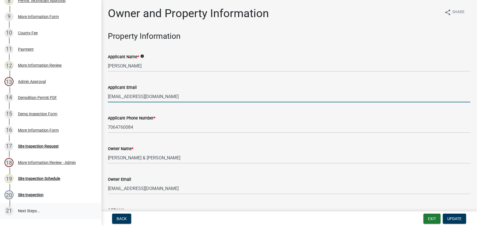
scroll to position [249, 0]
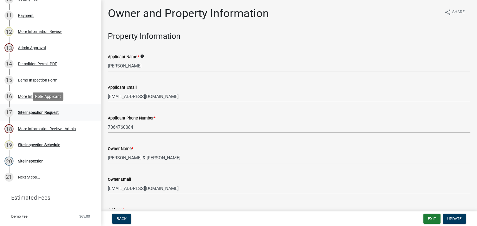
click at [27, 112] on div "Site Inspection Request" at bounding box center [38, 112] width 41 height 4
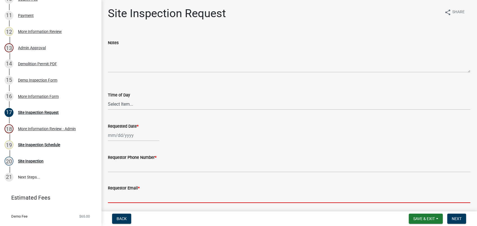
paste input "melindawilkie@bellsouth.net"
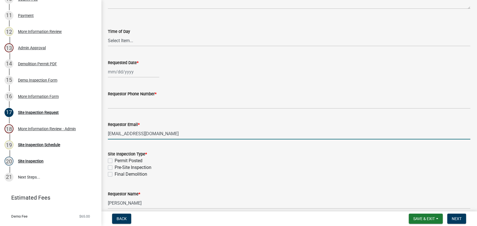
scroll to position [89, 0]
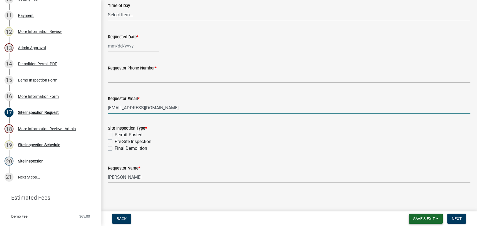
type input "melindawilkie@bellsouth.net"
click at [423, 218] on span "Save & Exit" at bounding box center [424, 218] width 22 height 4
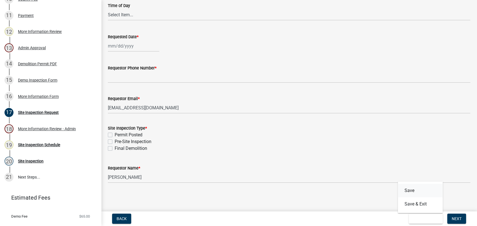
click at [410, 189] on button "Save" at bounding box center [420, 190] width 45 height 13
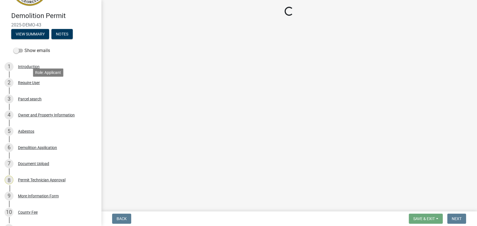
scroll to position [31, 0]
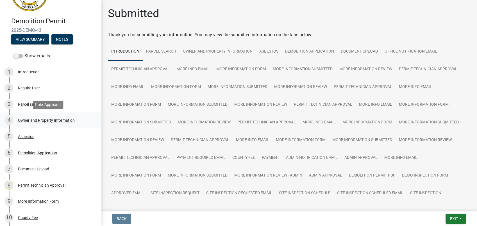
click at [44, 118] on div "Owner and Property Information" at bounding box center [46, 120] width 57 height 4
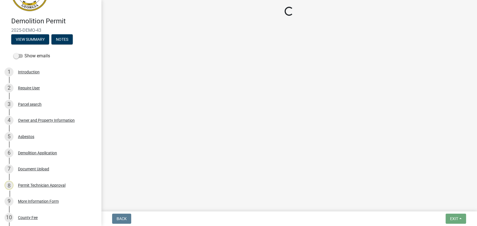
select select "34fe85c2-5f76-4343-b6bb-8ca387e0bed7"
select select "83394b22-4a11-496c-8e5c-75ade2e72faf"
select select "469c5908-2854-42d5-89ed-bee7fc26529e"
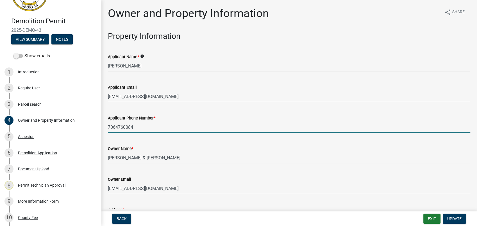
drag, startPoint x: 131, startPoint y: 126, endPoint x: 119, endPoint y: 127, distance: 11.5
click at [119, 127] on input "7064760084" at bounding box center [289, 127] width 362 height 12
click at [137, 128] on input "7064760084" at bounding box center [289, 127] width 362 height 12
drag, startPoint x: 137, startPoint y: 128, endPoint x: 108, endPoint y: 126, distance: 29.6
click at [108, 126] on input "7064760084" at bounding box center [289, 127] width 362 height 12
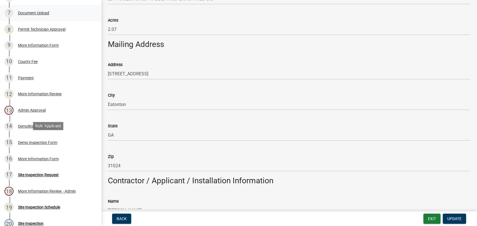
scroll to position [261, 0]
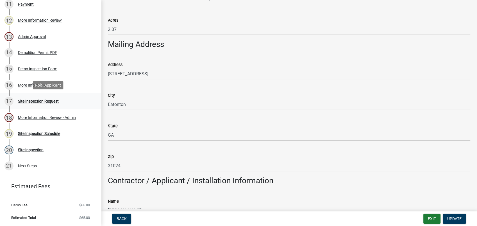
click at [33, 102] on div "Site Inspection Request" at bounding box center [38, 101] width 41 height 4
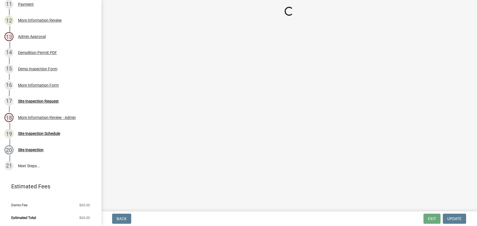
scroll to position [0, 0]
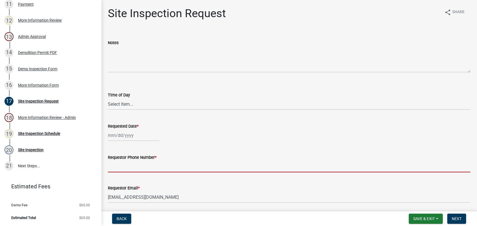
paste input "7064760084"
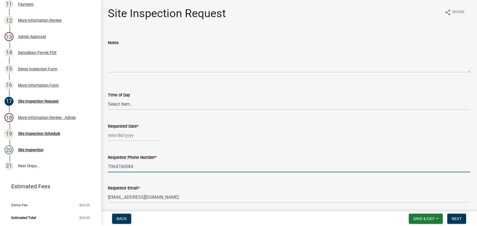
type input "7064760084"
select select "8"
select select "2025"
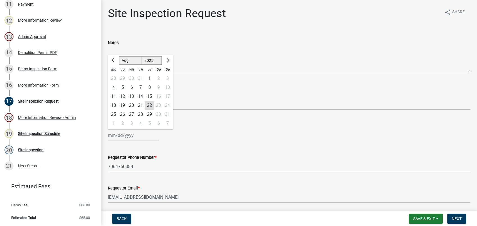
click at [125, 134] on div "Jan Feb Mar Apr May Jun Jul Aug Sep Oct Nov Dec 1525 1526 1527 1528 1529 1530 1…" at bounding box center [133, 135] width 51 height 12
click at [151, 103] on div "22" at bounding box center [149, 105] width 9 height 9
type input "[DATE]"
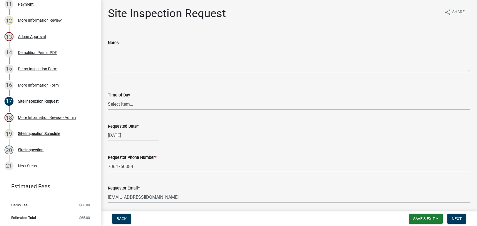
scroll to position [89, 0]
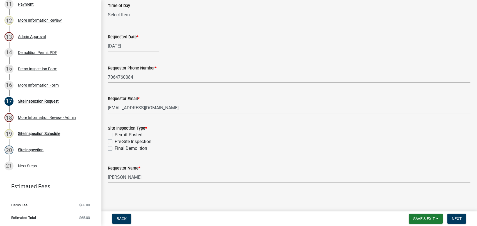
click at [115, 142] on label "Pre-Site Inspection" at bounding box center [133, 141] width 37 height 7
click at [115, 142] on input "Pre-Site Inspection" at bounding box center [117, 140] width 4 height 4
checkbox input "true"
checkbox input "false"
checkbox input "true"
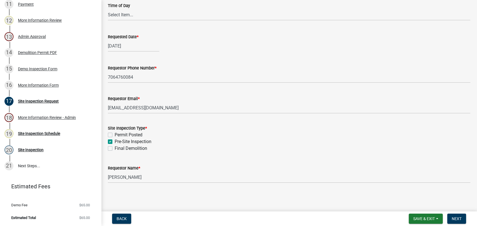
checkbox input "false"
click at [460, 218] on span "Next" at bounding box center [457, 218] width 10 height 4
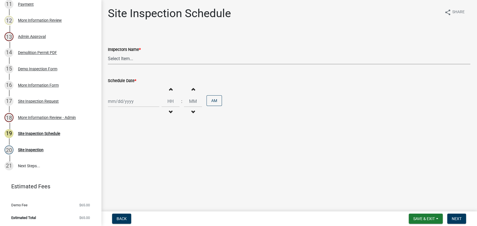
click at [128, 55] on select "Select Item... mrivera (Michele Rivera) jstokes (Jerry Stokes) asmith105 (Antho…" at bounding box center [289, 59] width 362 height 12
select select "af3c6edf-34d7-49be-824e-99d5d0a3954f"
click at [108, 53] on select "Select Item... mrivera (Michele Rivera) jstokes (Jerry Stokes) asmith105 (Antho…" at bounding box center [289, 59] width 362 height 12
click at [120, 98] on div at bounding box center [133, 101] width 51 height 12
select select "8"
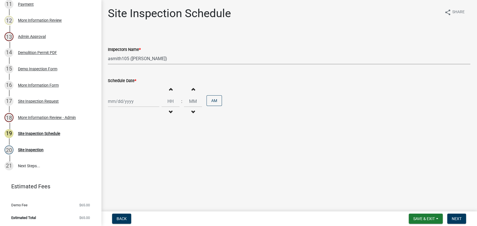
select select "2025"
click at [148, 156] on div "22" at bounding box center [149, 158] width 9 height 9
type input "[DATE]"
click at [459, 218] on span "Next" at bounding box center [457, 218] width 10 height 4
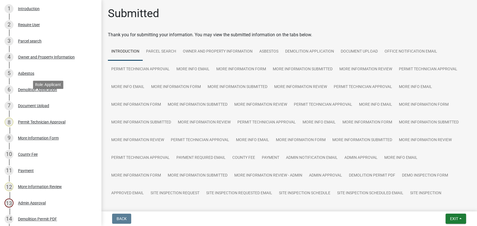
scroll to position [74, 0]
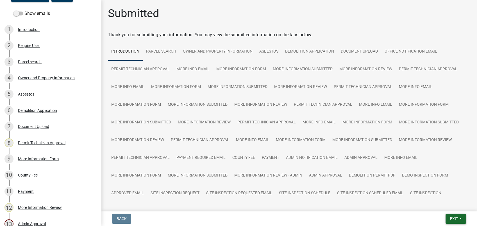
click at [450, 220] on span "Exit" at bounding box center [454, 218] width 8 height 4
click at [449, 206] on button "Save & Exit" at bounding box center [443, 203] width 45 height 13
